Goal: Navigation & Orientation: Find specific page/section

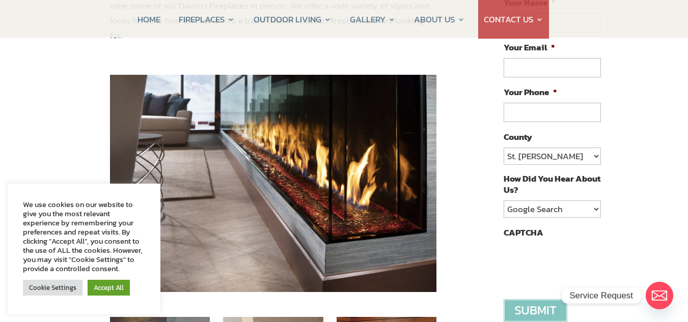
scroll to position [196, 0]
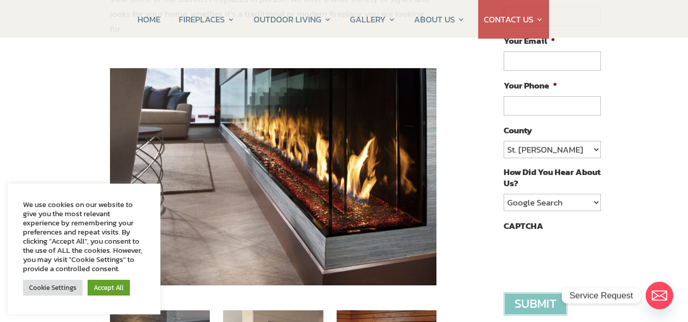
drag, startPoint x: 691, startPoint y: 113, endPoint x: 687, endPoint y: 56, distance: 57.2
click at [116, 285] on link "Accept All" at bounding box center [109, 288] width 42 height 16
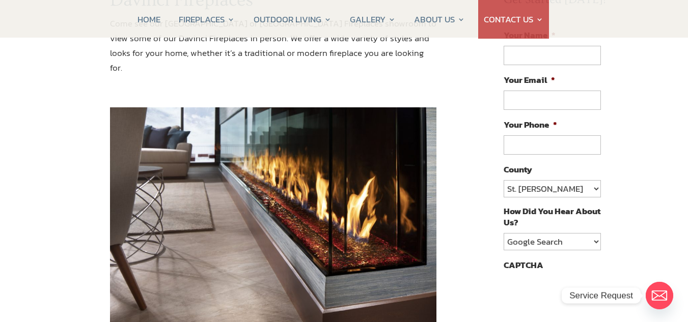
scroll to position [178, 0]
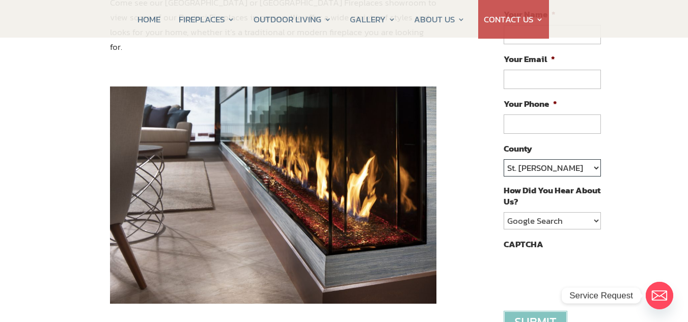
click at [596, 169] on select "St. Johns Clay Volusia Flagler Duval Nassau Other" at bounding box center [551, 167] width 97 height 17
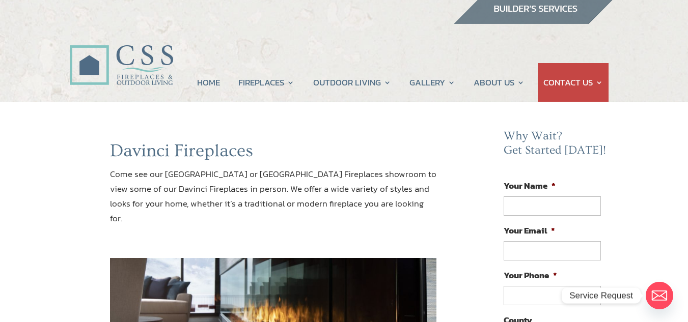
scroll to position [0, 0]
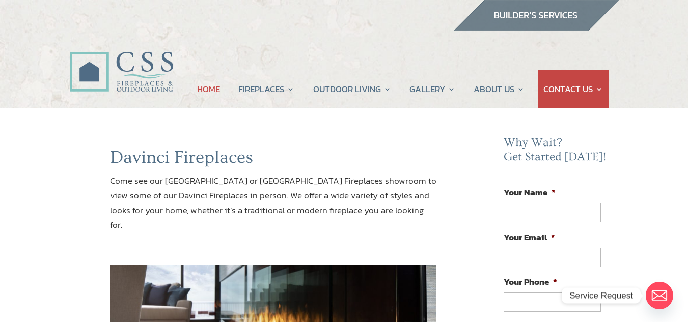
click at [207, 90] on link "HOME" at bounding box center [208, 89] width 23 height 39
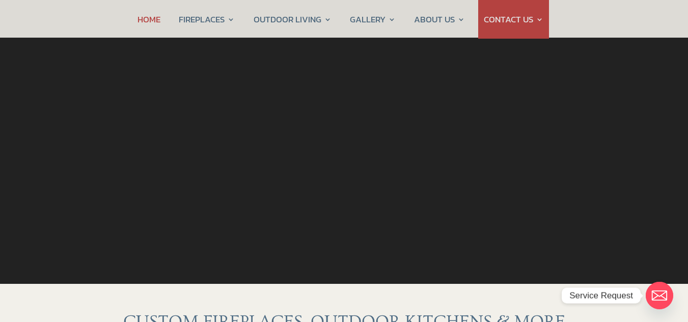
scroll to position [49, 0]
